Goal: Find specific page/section: Find specific page/section

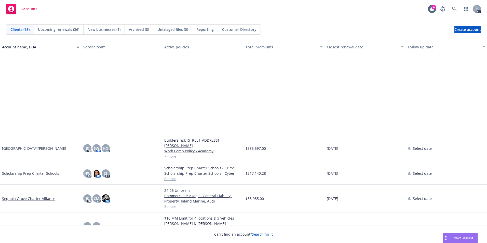
scroll to position [1630, 0]
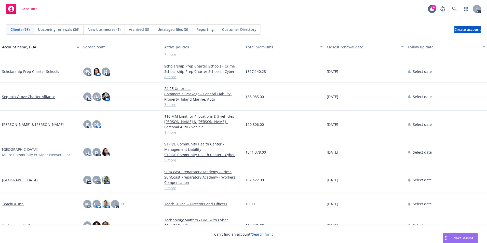
click at [38, 124] on link "[PERSON_NAME] & [PERSON_NAME]" at bounding box center [33, 124] width 62 height 5
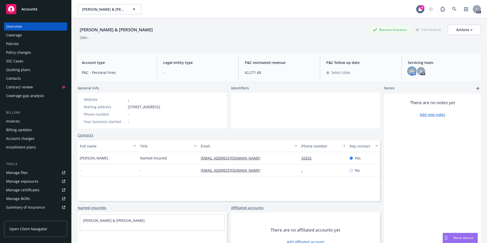
click at [410, 71] on span "DS" at bounding box center [412, 71] width 5 height 5
click at [328, 40] on div "[PERSON_NAME] & [PERSON_NAME] Business Insurance Total Rewards Actions DBA: -" at bounding box center [279, 35] width 403 height 21
